Goal: Information Seeking & Learning: Understand process/instructions

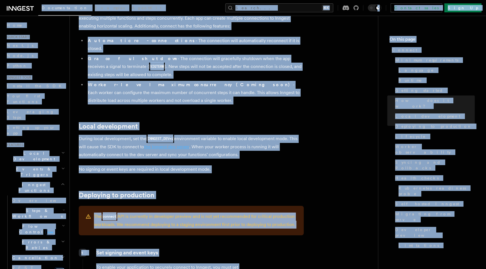
click at [153, 144] on link "the Inngest dev server" at bounding box center [166, 146] width 45 height 5
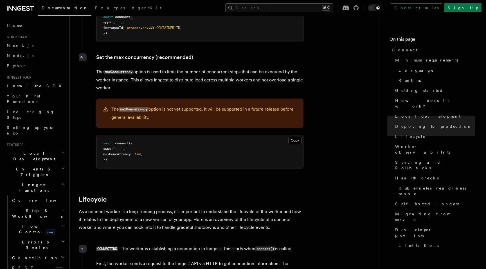
scroll to position [1175, 0]
